Goal: Information Seeking & Learning: Learn about a topic

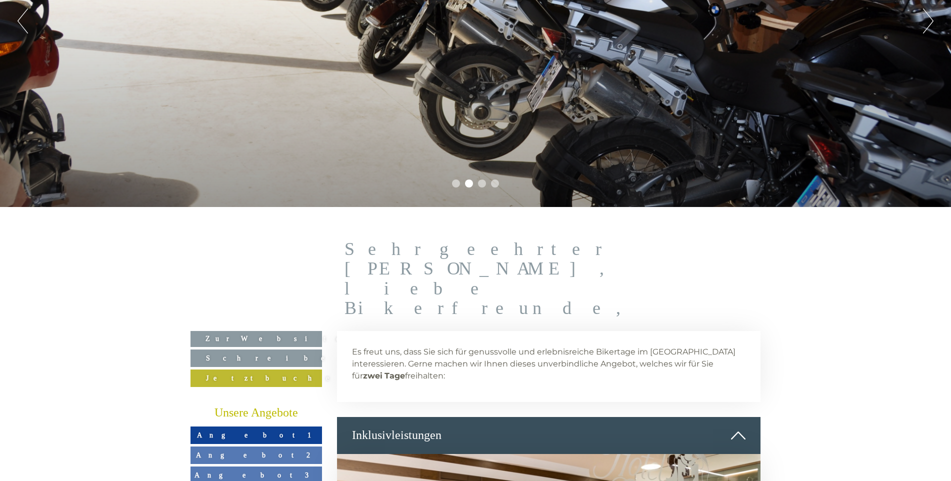
scroll to position [350, 0]
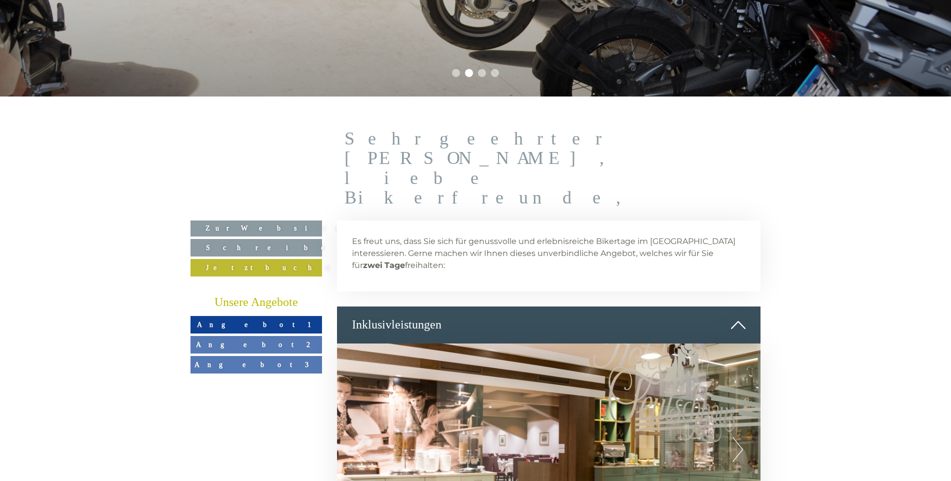
click at [266, 320] on span "Angebot 1" at bounding box center [256, 324] width 119 height 8
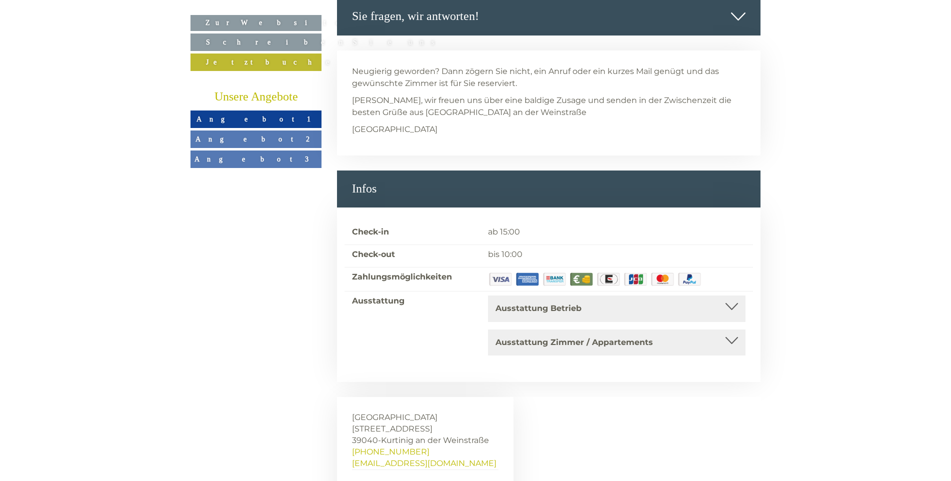
scroll to position [4017, 0]
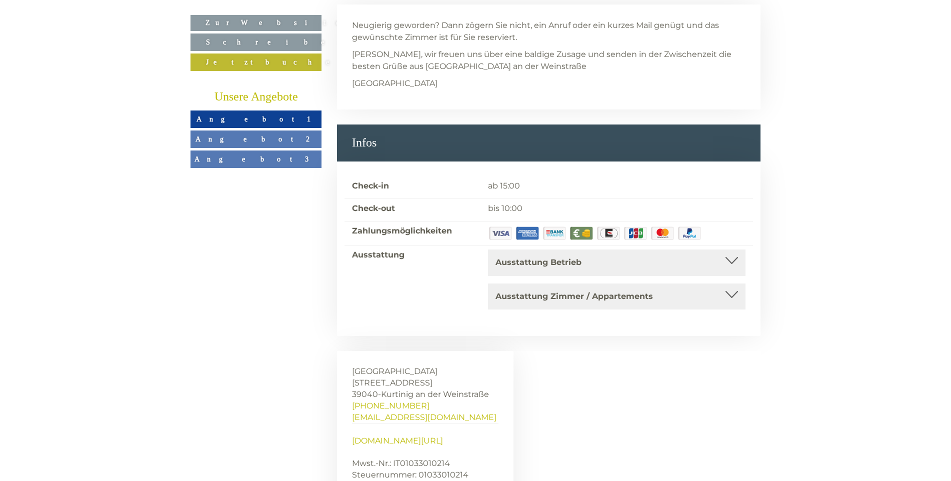
click at [652, 249] on div "Ausstattung Betrieb Barrierefrei, Kongressraum/Konferenzraum/Seminarraum, Rauch…" at bounding box center [616, 262] width 257 height 26
click at [735, 257] on div at bounding box center [731, 260] width 12 height 7
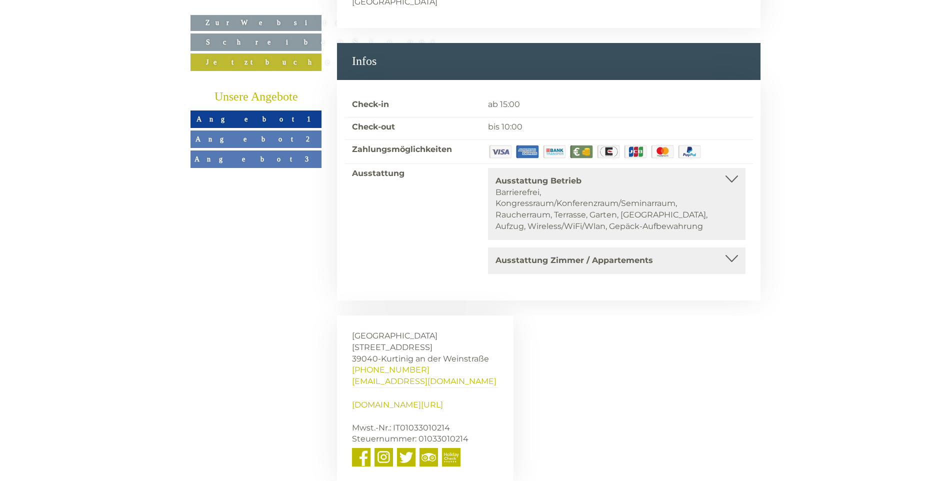
scroll to position [4099, 0]
click at [274, 141] on link "Angebot 2" at bounding box center [255, 138] width 131 height 17
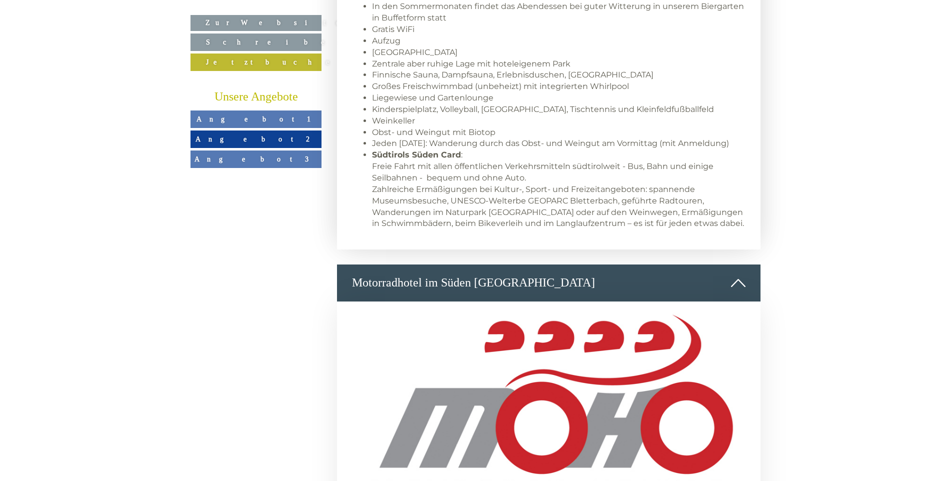
scroll to position [968, 0]
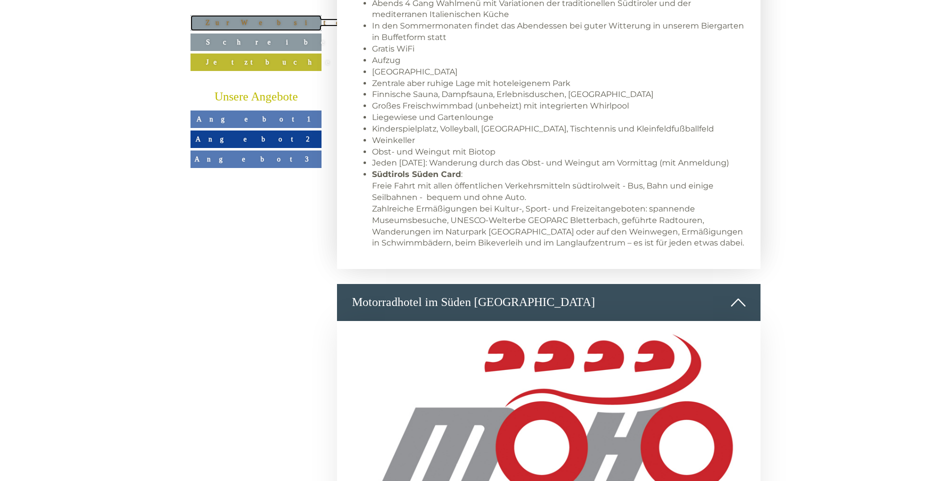
click at [249, 24] on link "Zur Website" at bounding box center [255, 23] width 131 height 16
click at [239, 160] on link "Angebot 3" at bounding box center [255, 158] width 131 height 17
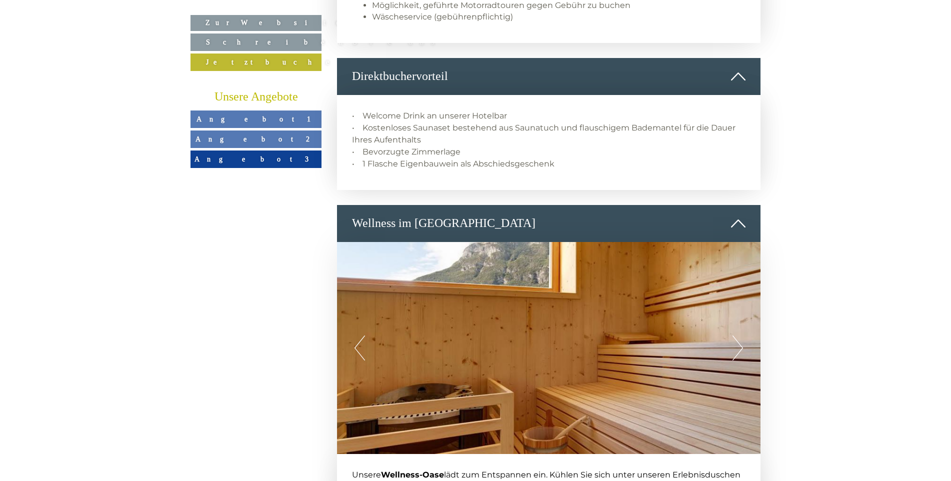
scroll to position [1718, 0]
click at [743, 290] on img at bounding box center [549, 347] width 424 height 212
click at [738, 335] on button "Next" at bounding box center [737, 347] width 10 height 25
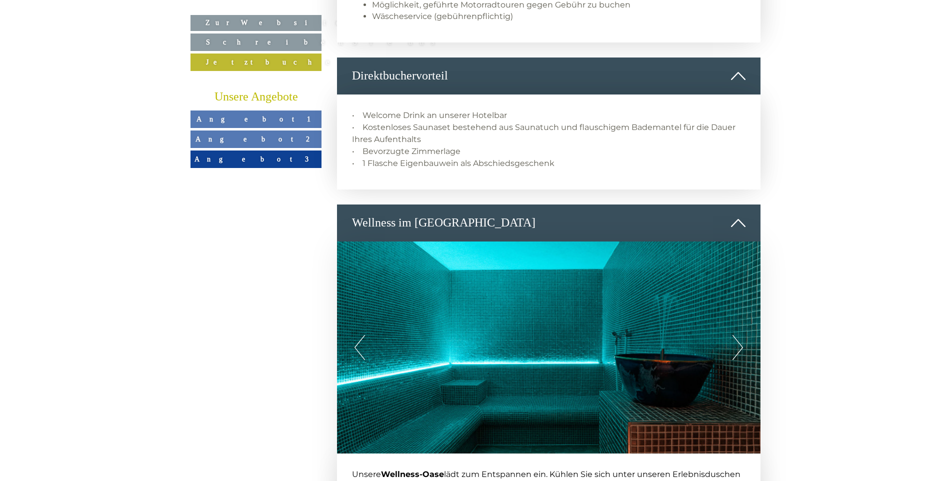
click at [738, 335] on button "Next" at bounding box center [737, 347] width 10 height 25
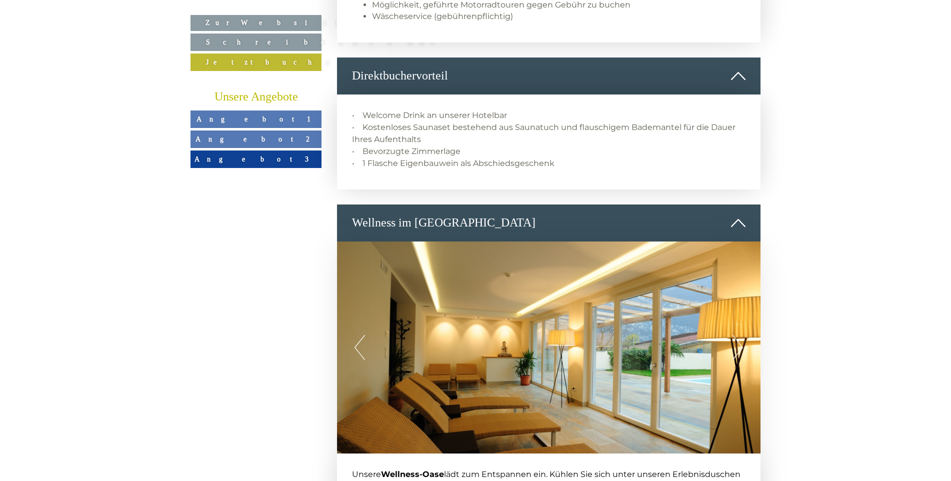
click at [738, 335] on button "Next" at bounding box center [737, 347] width 10 height 25
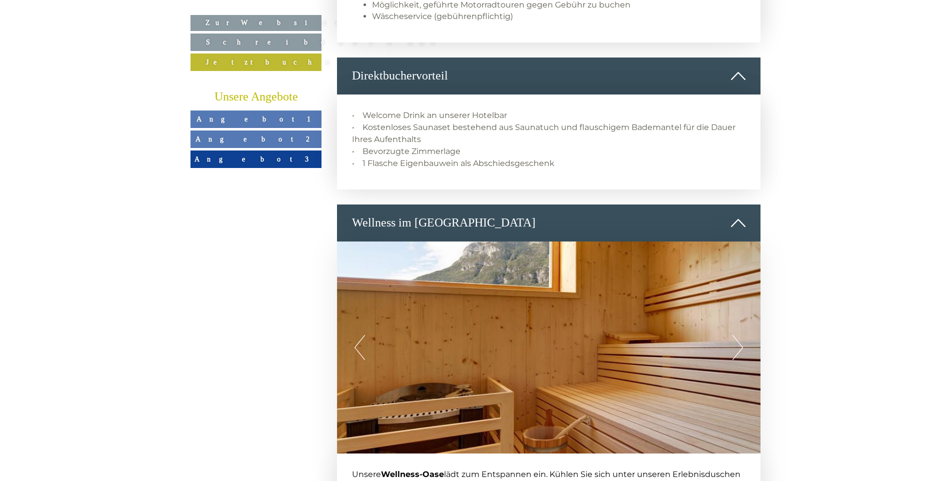
click at [738, 335] on button "Next" at bounding box center [737, 347] width 10 height 25
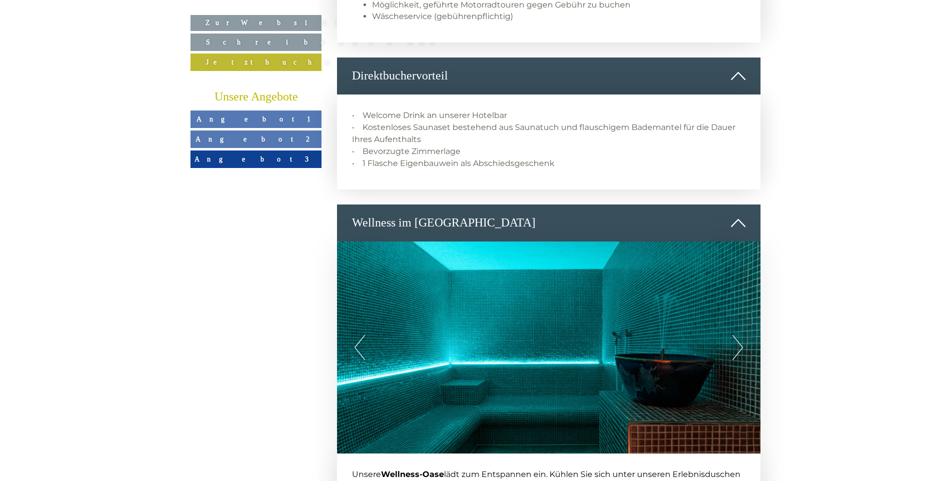
click at [738, 335] on button "Next" at bounding box center [737, 347] width 10 height 25
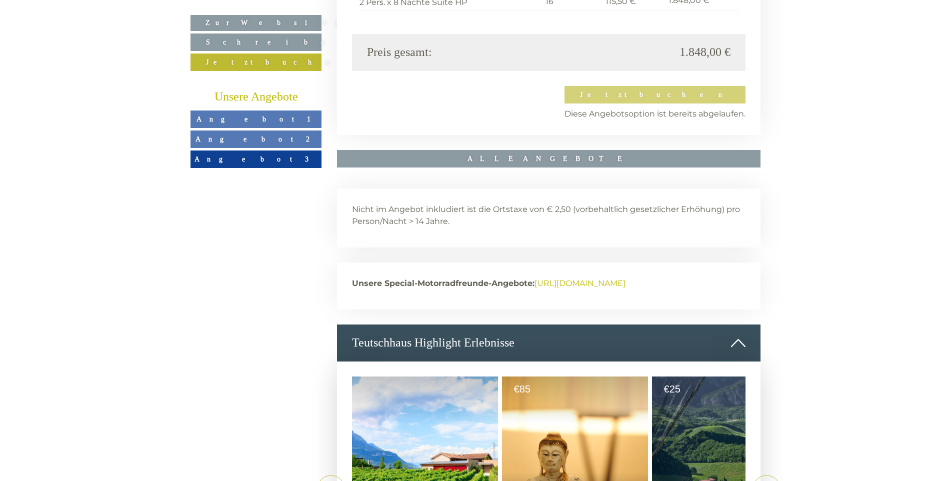
scroll to position [2849, 0]
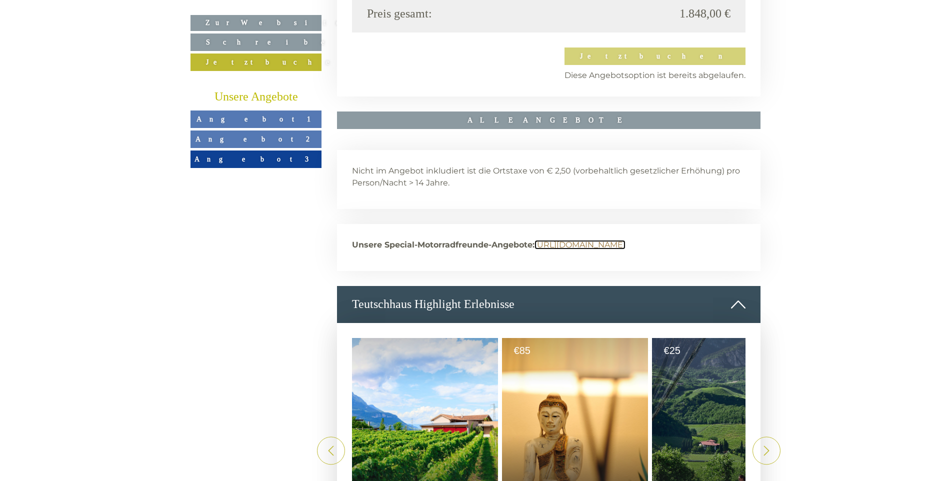
click at [534, 240] on link "[URL][DOMAIN_NAME]" at bounding box center [579, 244] width 91 height 9
